Goal: Task Accomplishment & Management: Use online tool/utility

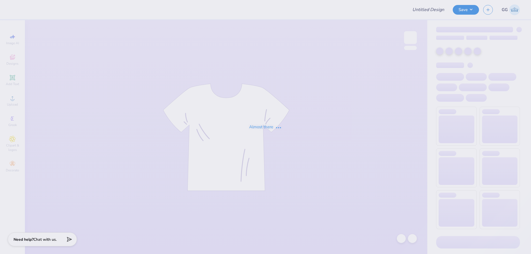
type input "DG do good shirt"
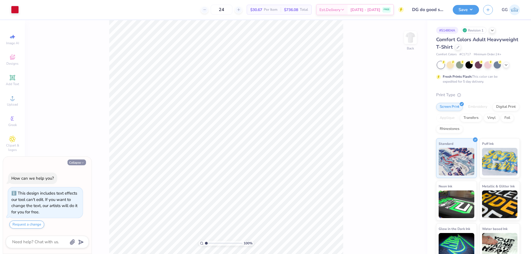
click at [79, 161] on button "Collapse" at bounding box center [77, 163] width 19 height 6
type textarea "x"
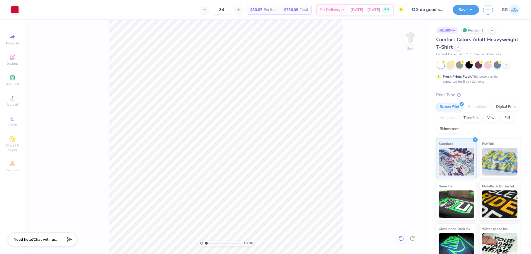
click at [400, 239] on icon at bounding box center [402, 239] width 6 height 6
click at [400, 239] on div "100 % Back" at bounding box center [226, 137] width 403 height 234
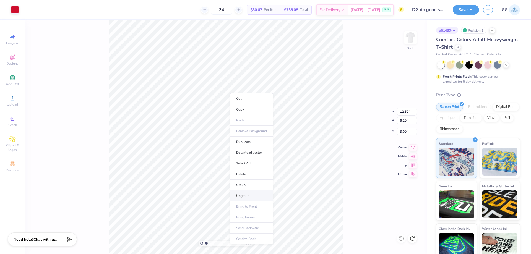
click at [252, 196] on li "Ungroup" at bounding box center [251, 196] width 43 height 11
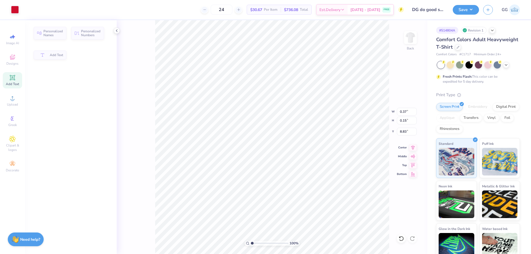
type input "0.37"
type input "0.15"
type input "8.83"
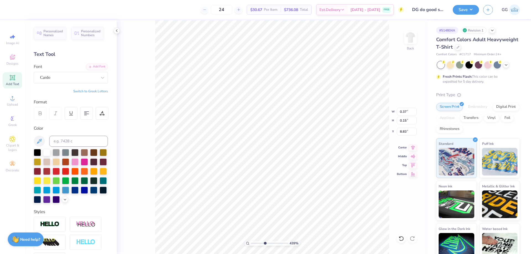
click at [265, 244] on input "range" at bounding box center [269, 243] width 37 height 5
drag, startPoint x: 262, startPoint y: 242, endPoint x: 259, endPoint y: 243, distance: 2.9
type input "2.83"
click at [259, 243] on input "range" at bounding box center [269, 243] width 37 height 5
type input "11.96"
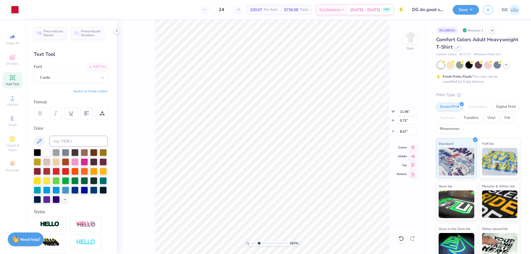
type input "0.72"
type input "8.57"
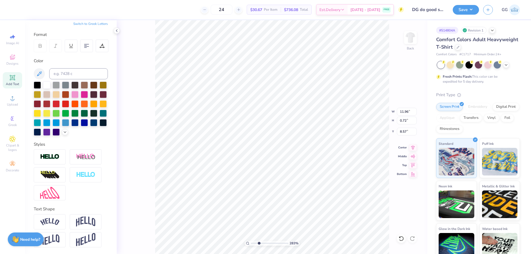
scroll to position [5, 2]
type textarea "AGGIE DELTA GAMMA"
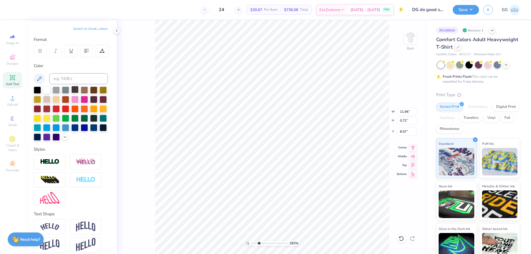
scroll to position [0, 0]
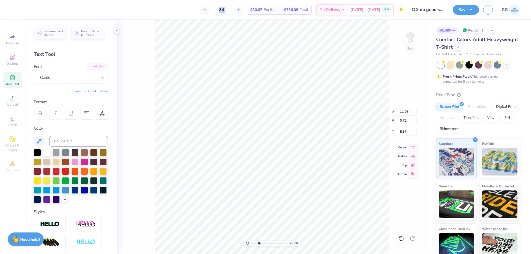
drag, startPoint x: 5, startPoint y: 6, endPoint x: 33, endPoint y: 14, distance: 29.1
click at [33, 14] on div "24 $30.67 Per Item $736.08 Total Est. Delivery Sep 16 - 19 FREE Design Title DG…" at bounding box center [265, 9] width 531 height 19
click at [255, 242] on input "range" at bounding box center [269, 243] width 37 height 5
type input "3.2"
click at [260, 242] on input "range" at bounding box center [269, 243] width 37 height 5
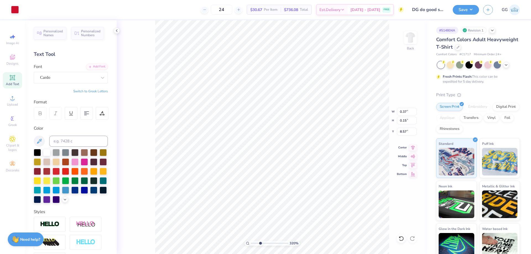
scroll to position [5, 1]
type textarea "™"
type input "11.96"
type input "0.72"
click at [256, 243] on input "range" at bounding box center [269, 243] width 37 height 5
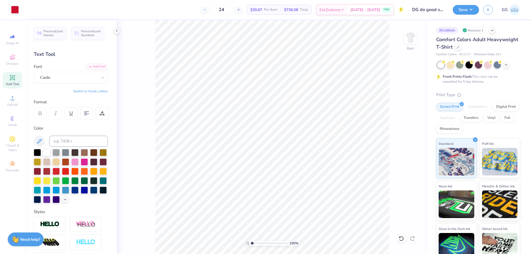
drag, startPoint x: 253, startPoint y: 245, endPoint x: 239, endPoint y: 236, distance: 16.6
type input "1"
click at [251, 241] on input "range" at bounding box center [269, 243] width 37 height 5
type input "1.24"
type input "1.90"
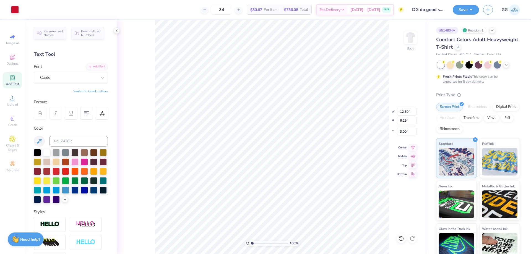
type input "3.44"
type input "0.05"
drag, startPoint x: 259, startPoint y: 243, endPoint x: 255, endPoint y: 242, distance: 4.9
type input "1.63"
click at [255, 242] on input "range" at bounding box center [269, 243] width 37 height 5
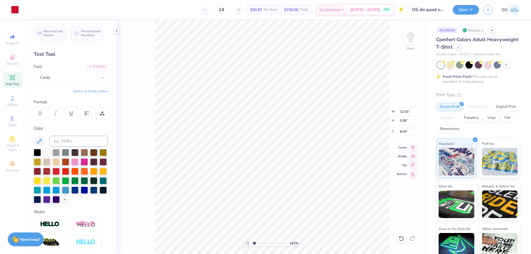
type input "11.96"
type input "0.72"
type input "8.57"
click at [15, 80] on icon at bounding box center [12, 77] width 7 height 7
click at [79, 161] on div at bounding box center [74, 161] width 7 height 7
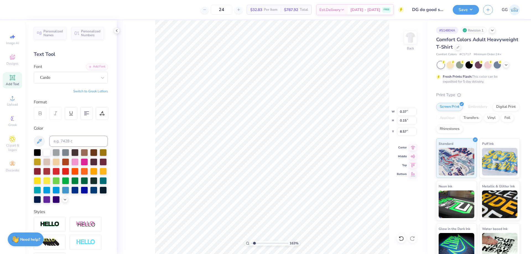
type input "0.37"
type input "0.15"
drag, startPoint x: 254, startPoint y: 242, endPoint x: 235, endPoint y: 238, distance: 19.0
type input "1"
click at [251, 241] on input "range" at bounding box center [269, 243] width 37 height 5
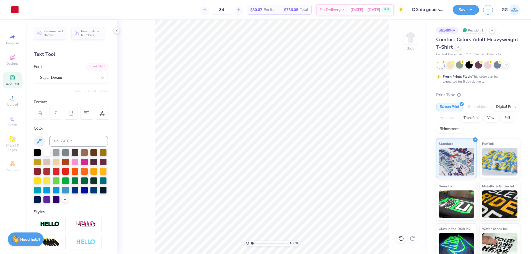
click at [156, 7] on div "Art colors 24 $30.67 Per Item $736.08 Total Est. Delivery Sep 16 - 19 FREE Desi…" at bounding box center [265, 127] width 531 height 254
click at [151, 26] on div "100 % Back" at bounding box center [272, 137] width 311 height 234
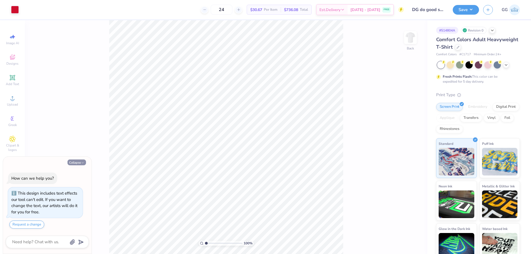
click at [77, 162] on button "Collapse" at bounding box center [77, 163] width 19 height 6
type textarea "x"
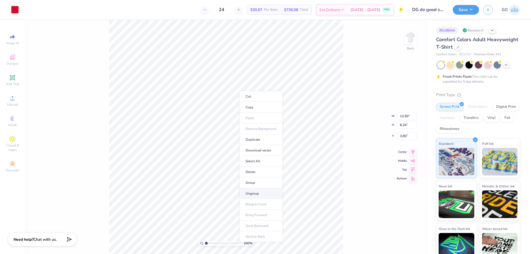
click at [250, 193] on li "Ungroup" at bounding box center [260, 193] width 43 height 11
type input "12.49"
type input "0.05"
type input "8.03"
type input "3.27"
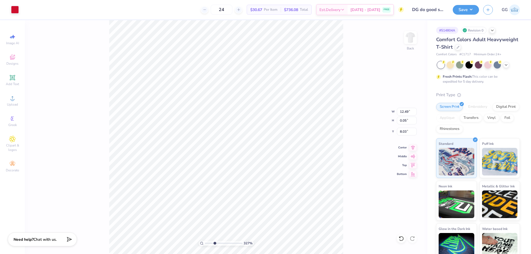
click at [215, 243] on input "range" at bounding box center [223, 243] width 37 height 5
type input "12.50"
type input "0.75"
type input "8.49"
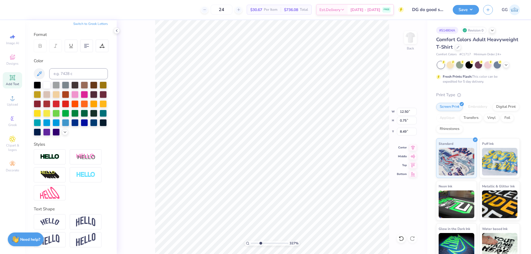
scroll to position [5, 2]
click at [38, 81] on div at bounding box center [37, 84] width 7 height 7
drag, startPoint x: 8, startPoint y: 6, endPoint x: 20, endPoint y: 14, distance: 15.1
click at [20, 14] on div "24 $32.83 Per Item $787.92 Total Est. Delivery Sep 16 - 19 FREE Design Title DG…" at bounding box center [265, 9] width 531 height 19
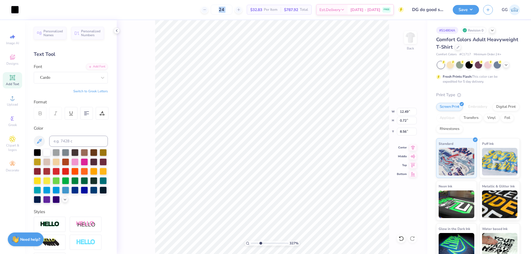
type input "12.49"
type input "0.72"
type input "8.56"
type input "1.34"
click at [253, 242] on input "range" at bounding box center [269, 243] width 37 height 5
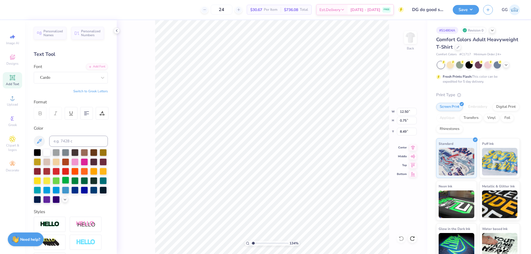
click at [69, 181] on div at bounding box center [65, 180] width 7 height 7
type input "12.49"
type input "0.72"
type input "8.56"
drag, startPoint x: 255, startPoint y: 244, endPoint x: 251, endPoint y: 241, distance: 4.7
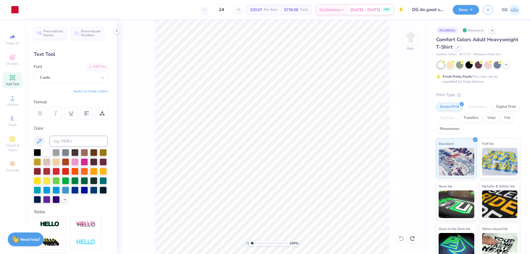
type input "1"
click at [251, 244] on input "range" at bounding box center [269, 243] width 37 height 5
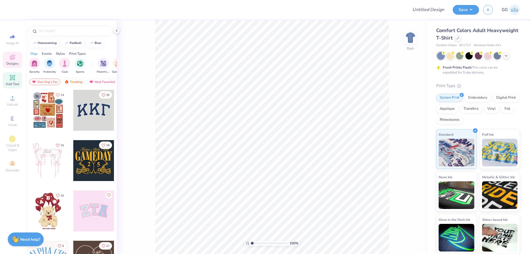
click at [13, 79] on icon at bounding box center [12, 78] width 4 height 4
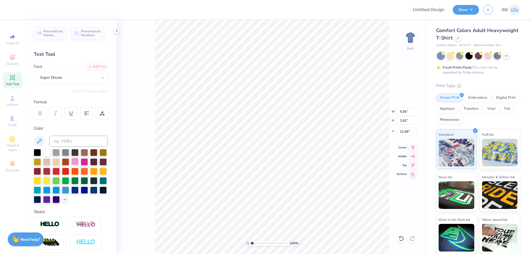
click at [79, 162] on div at bounding box center [74, 161] width 7 height 7
click at [69, 171] on div at bounding box center [65, 170] width 7 height 7
type input "5.90"
click at [50, 191] on div at bounding box center [46, 189] width 7 height 7
click at [100, 193] on div at bounding box center [103, 189] width 7 height 7
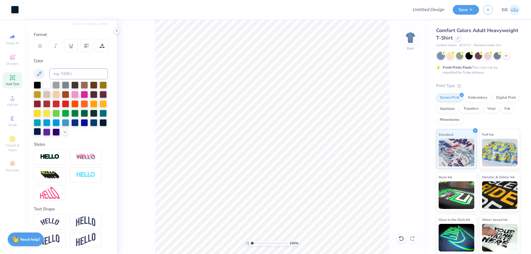
scroll to position [77, 0]
click at [10, 77] on icon at bounding box center [12, 77] width 7 height 7
click at [50, 128] on div at bounding box center [46, 131] width 7 height 7
type input "5.90"
click at [55, 160] on img at bounding box center [49, 157] width 19 height 6
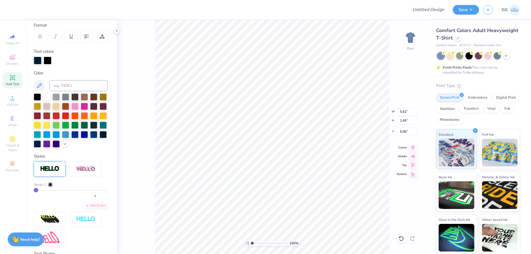
type input "5.62"
type input "1.65"
type input "5.89"
click at [51, 186] on div at bounding box center [50, 184] width 3 height 3
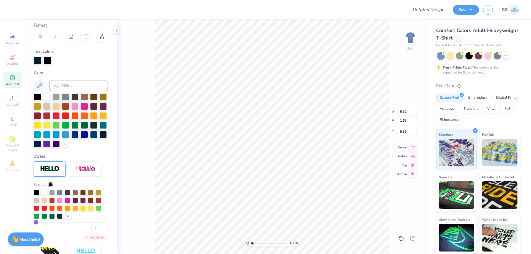
click at [45, 195] on div at bounding box center [45, 193] width 6 height 6
type input "4.23"
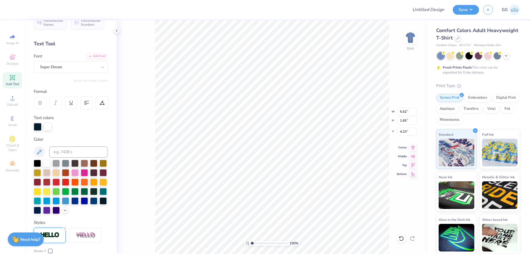
scroll to position [0, 0]
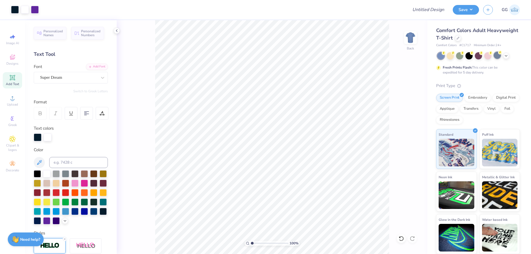
click at [506, 55] on polyline at bounding box center [506, 55] width 2 height 1
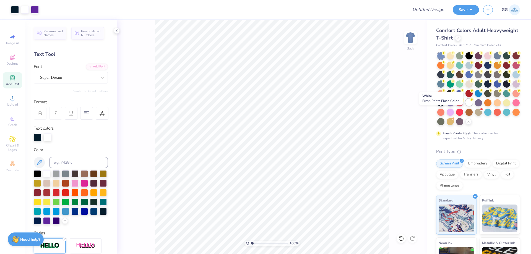
click at [466, 106] on div at bounding box center [469, 102] width 7 height 7
click at [152, 37] on div "100 % Back" at bounding box center [272, 137] width 311 height 234
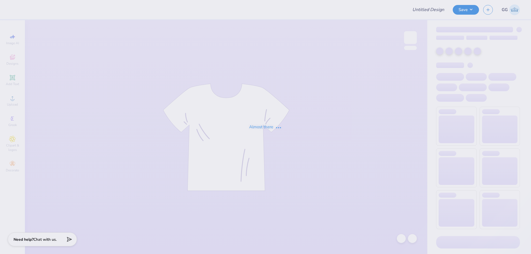
type input "DG do good shirt"
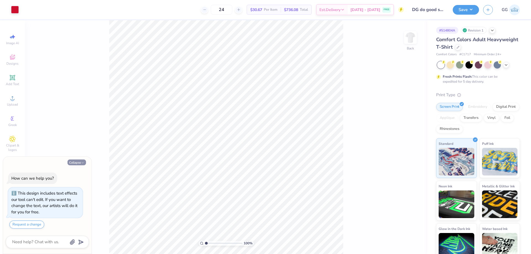
click at [78, 162] on button "Collapse" at bounding box center [77, 163] width 19 height 6
type textarea "x"
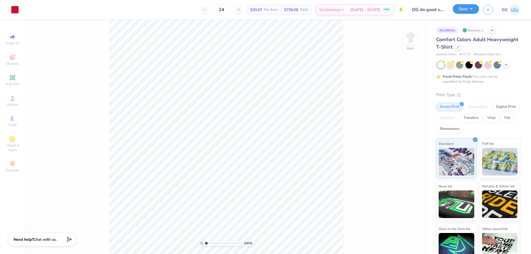
click at [462, 9] on button "Save" at bounding box center [466, 9] width 26 height 10
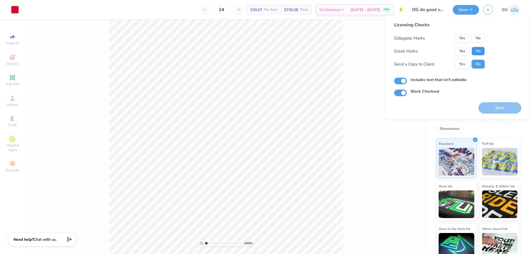
click at [479, 51] on button "No" at bounding box center [478, 51] width 13 height 9
click at [482, 34] on button "No" at bounding box center [478, 38] width 13 height 9
click at [495, 109] on button "Save" at bounding box center [500, 107] width 43 height 11
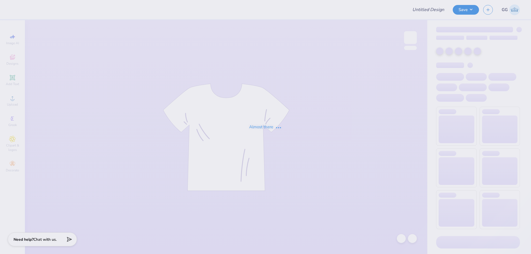
type input "DG do good shirt"
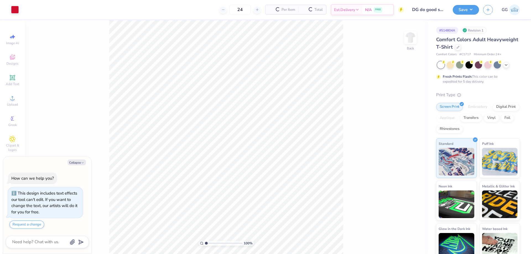
type textarea "x"
